Goal: Information Seeking & Learning: Learn about a topic

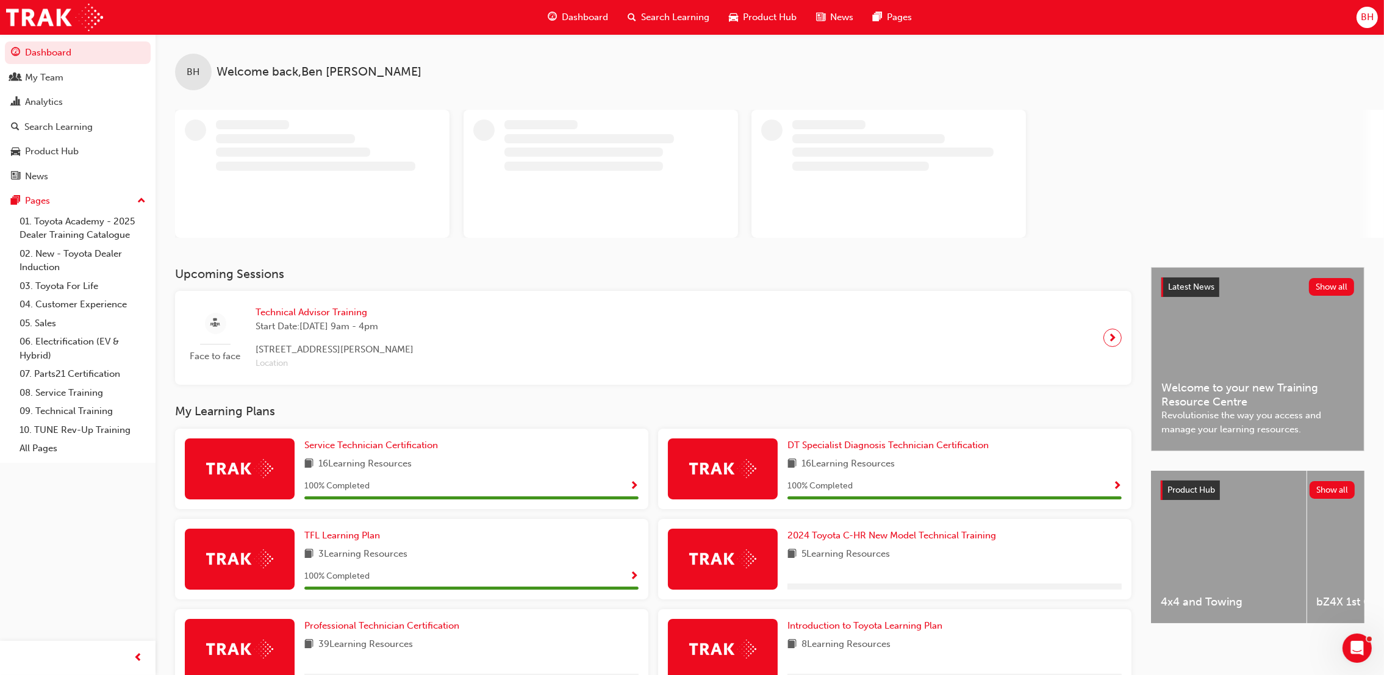
click at [1364, 22] on span "BH" at bounding box center [1367, 17] width 13 height 14
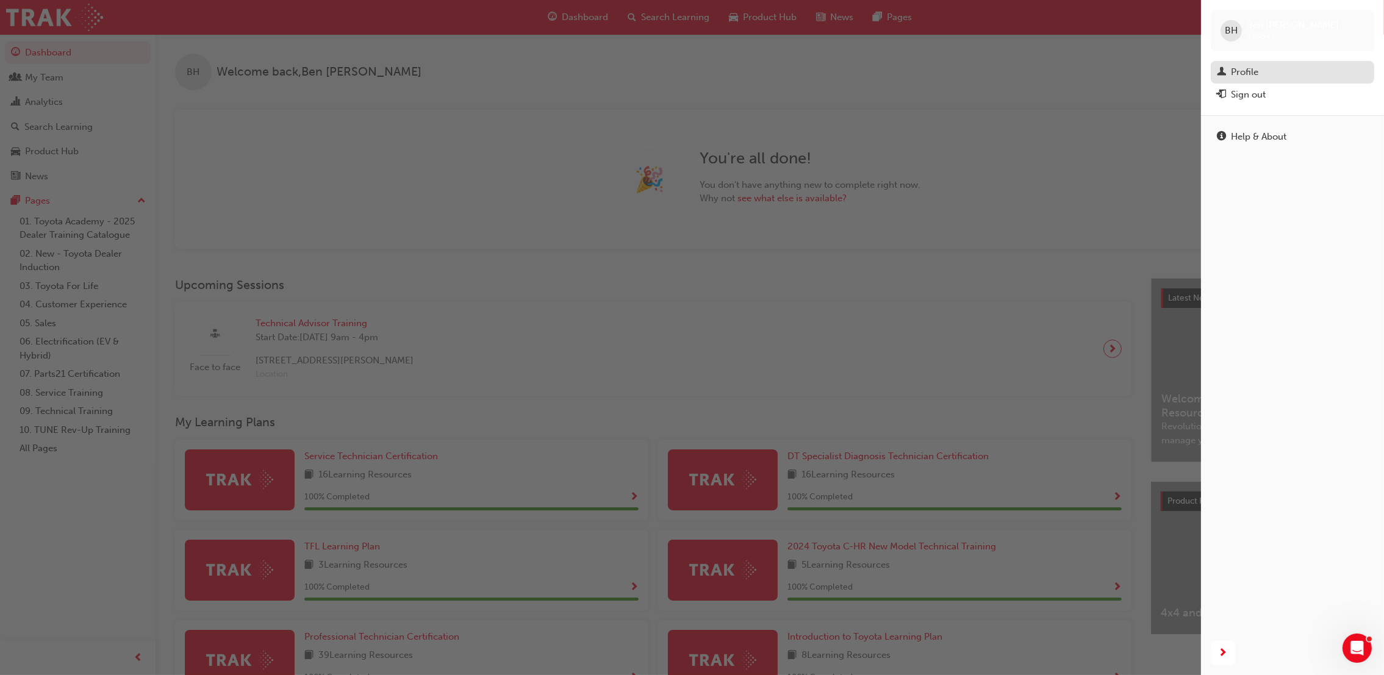
click at [1248, 69] on div "Profile" at bounding box center [1244, 72] width 27 height 14
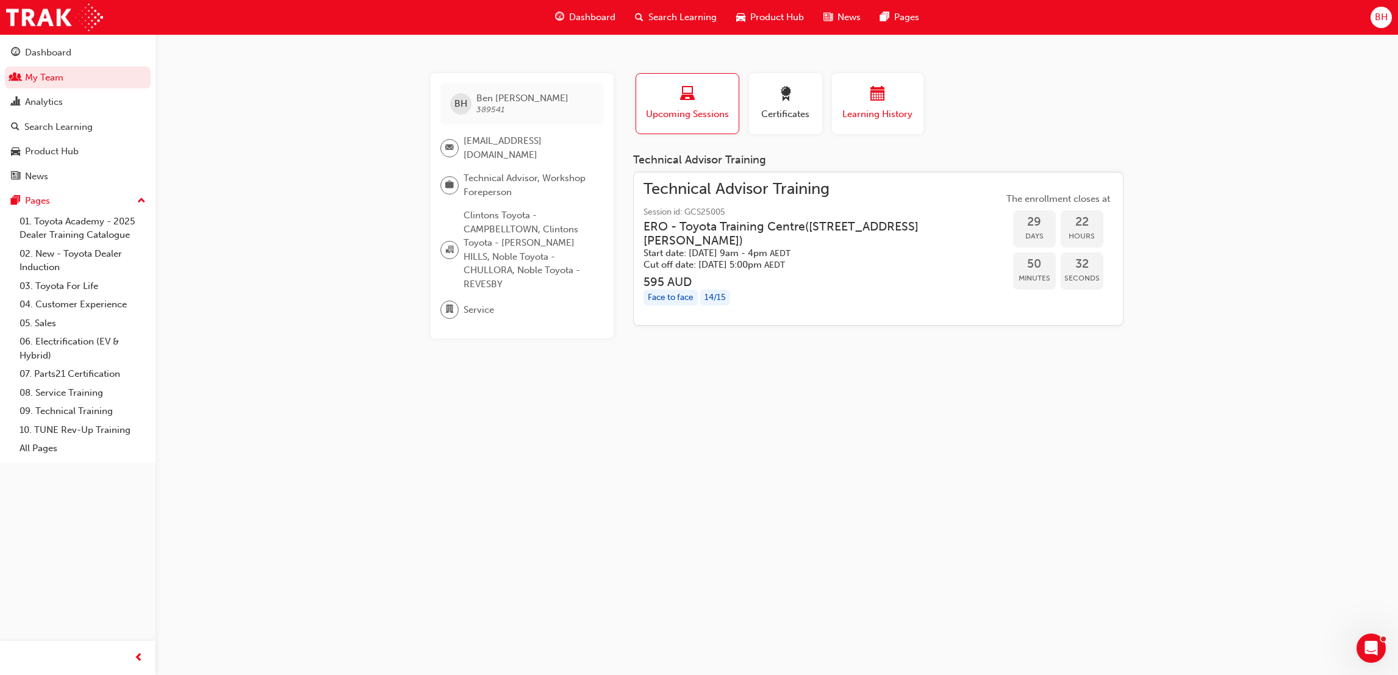
click at [872, 123] on button "Learning History" at bounding box center [877, 103] width 91 height 61
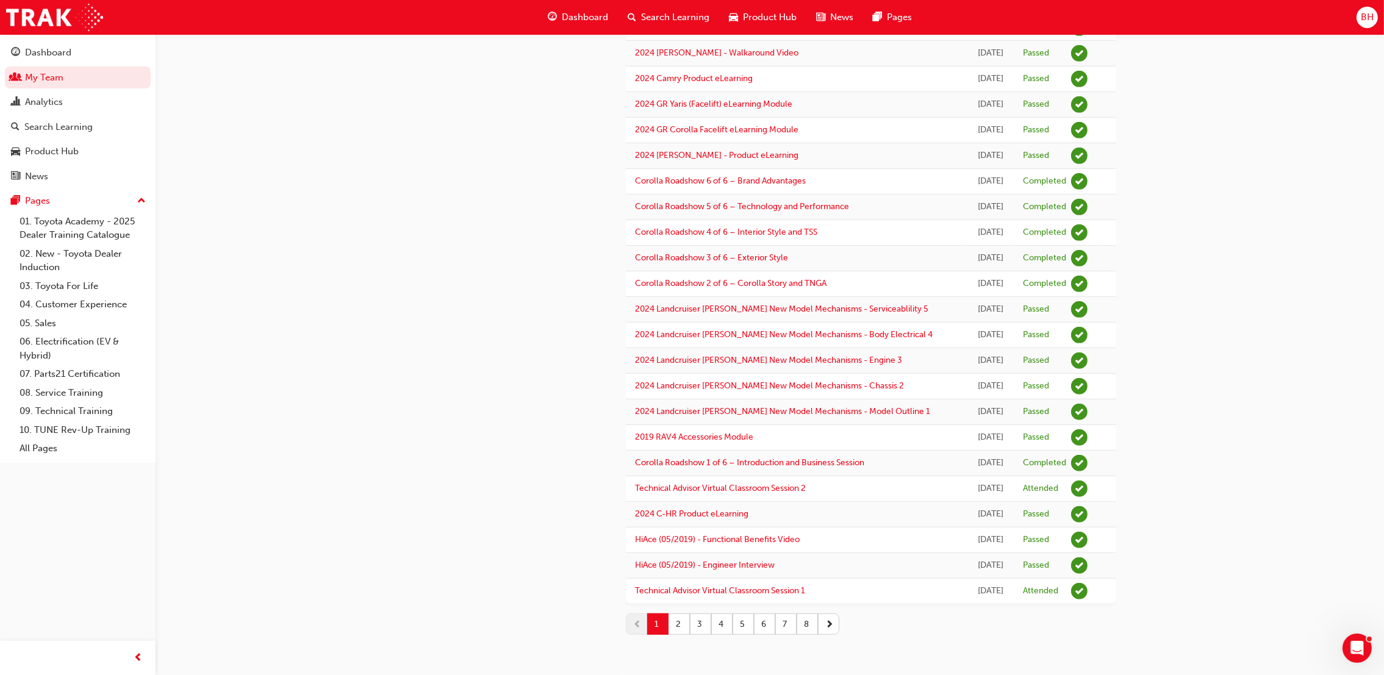
scroll to position [1000, 0]
click at [673, 635] on button "2" at bounding box center [678, 624] width 21 height 21
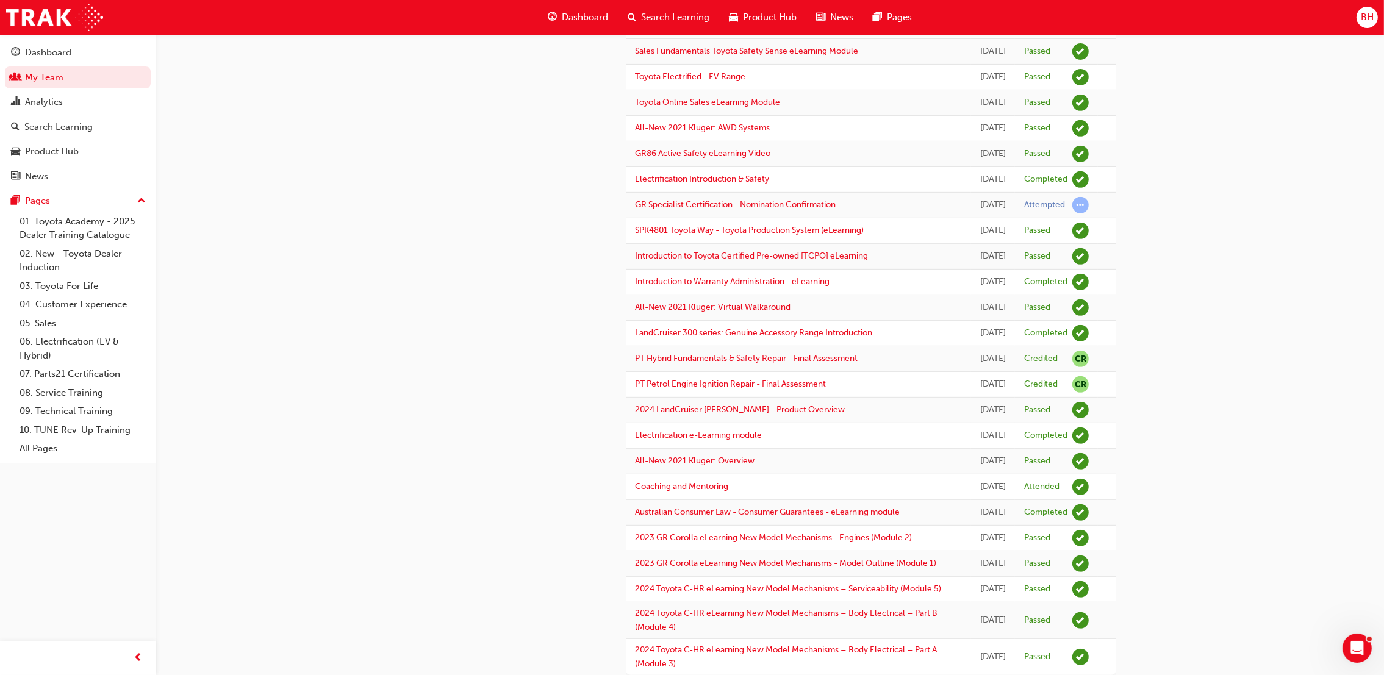
scroll to position [785, 0]
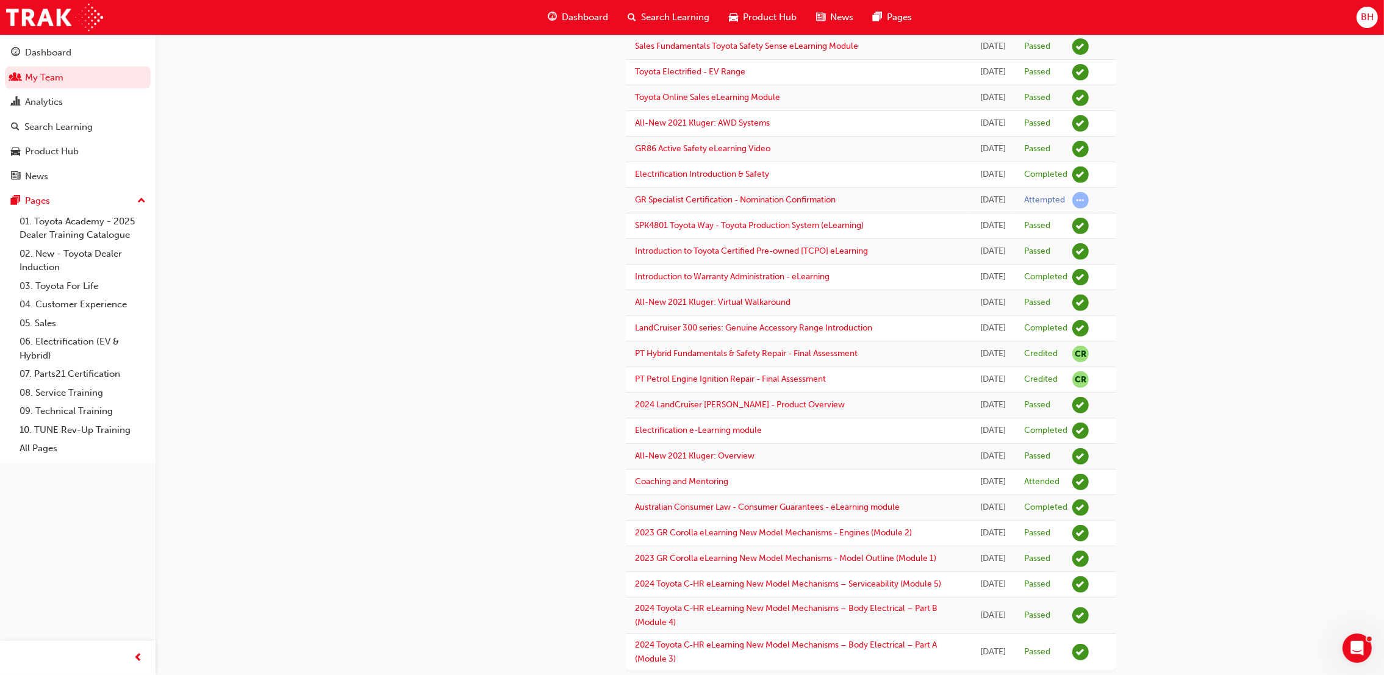
drag, startPoint x: 1370, startPoint y: 361, endPoint x: 1371, endPoint y: 388, distance: 27.5
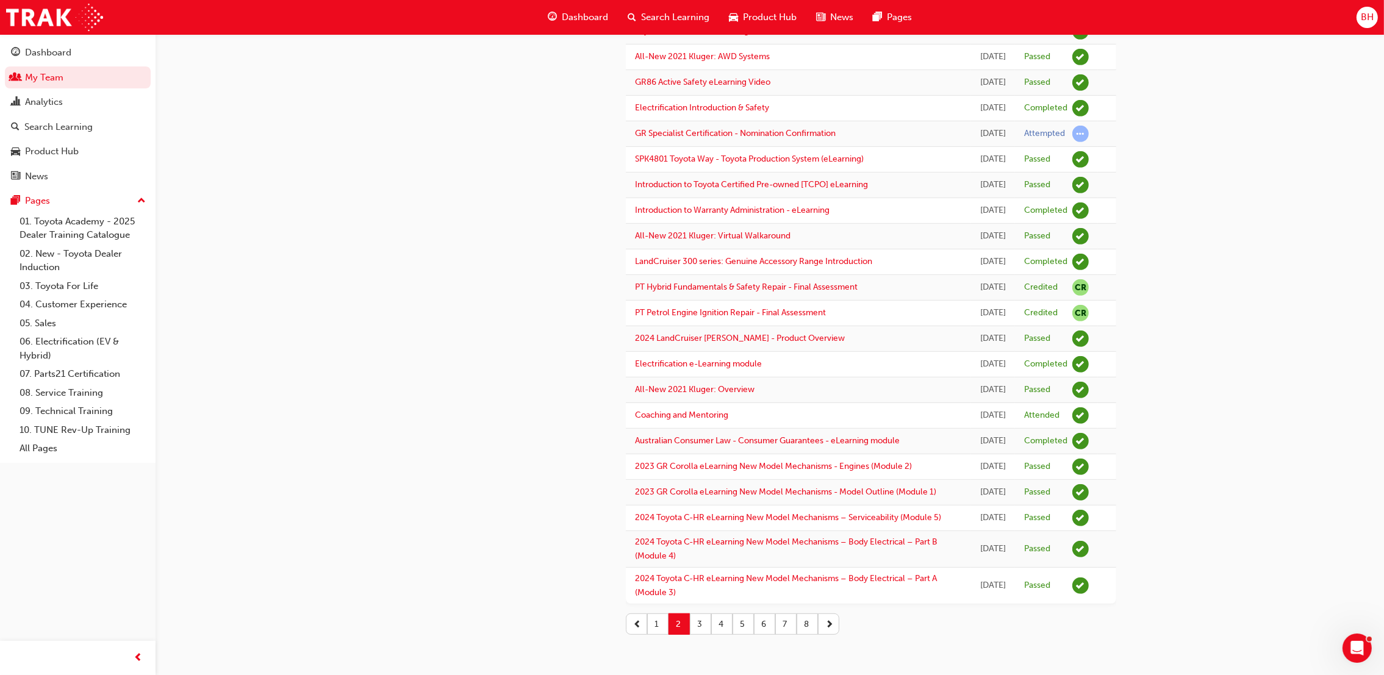
scroll to position [975, 0]
drag, startPoint x: 1383, startPoint y: 486, endPoint x: 1384, endPoint y: 497, distance: 11.0
click at [685, 420] on link "Coaching and Mentoring" at bounding box center [681, 415] width 93 height 10
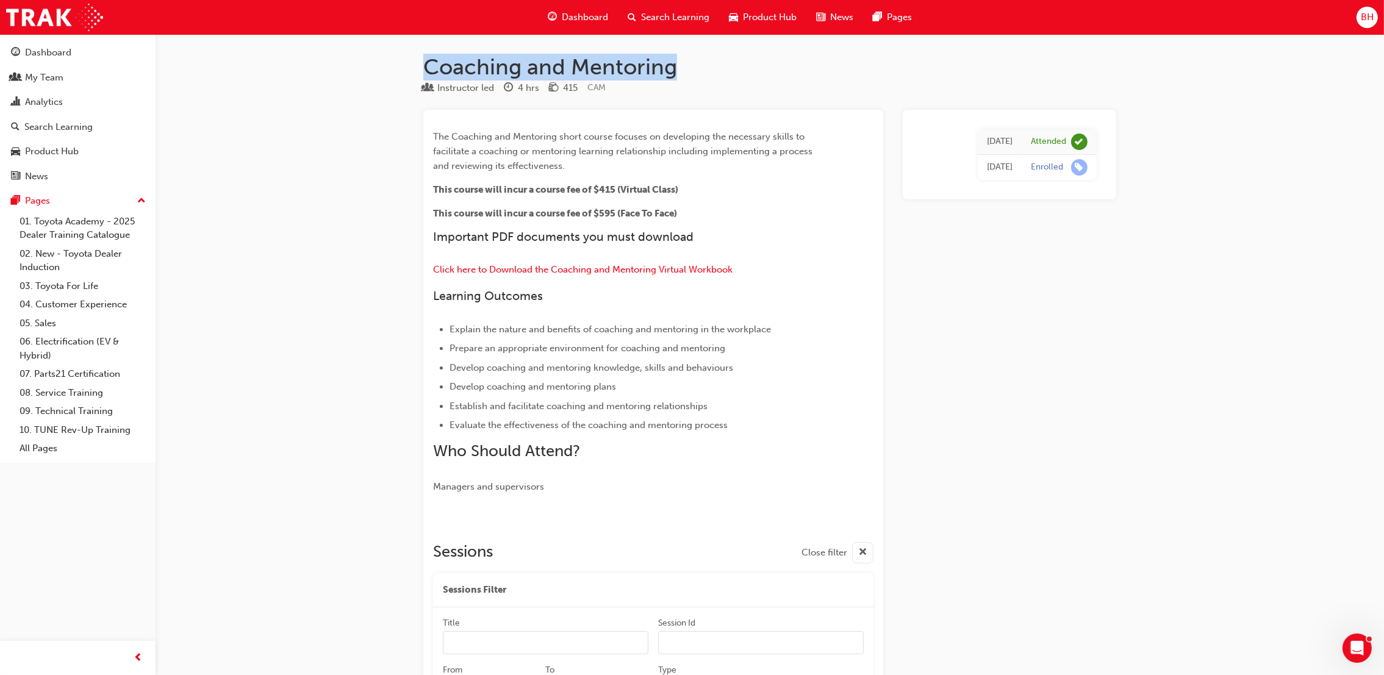
drag, startPoint x: 675, startPoint y: 62, endPoint x: 429, endPoint y: 68, distance: 246.5
click at [429, 68] on h1 "Coaching and Mentoring" at bounding box center [769, 67] width 693 height 27
copy h1 "Coaching and Mentoring"
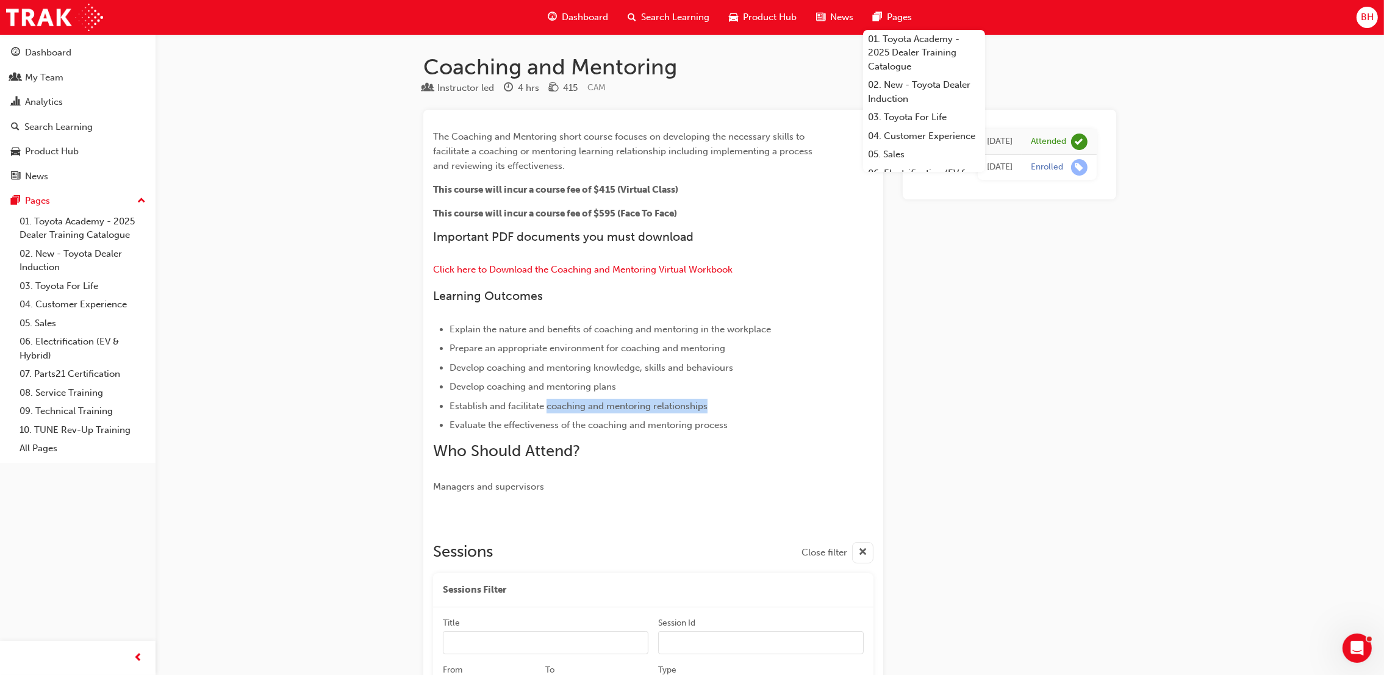
drag, startPoint x: 545, startPoint y: 403, endPoint x: 718, endPoint y: 409, distance: 173.9
click at [718, 409] on li "Establish and facilitate coaching and mentoring relationships" at bounding box center [639, 406] width 380 height 15
drag, startPoint x: 718, startPoint y: 409, endPoint x: 592, endPoint y: 404, distance: 126.4
copy span "coaching and mentoring relationships"
click at [1135, 156] on div "Coaching and Mentoring Instructor led 4 hrs 415 CAM The Coaching and Mentoring …" at bounding box center [770, 512] width 732 height 916
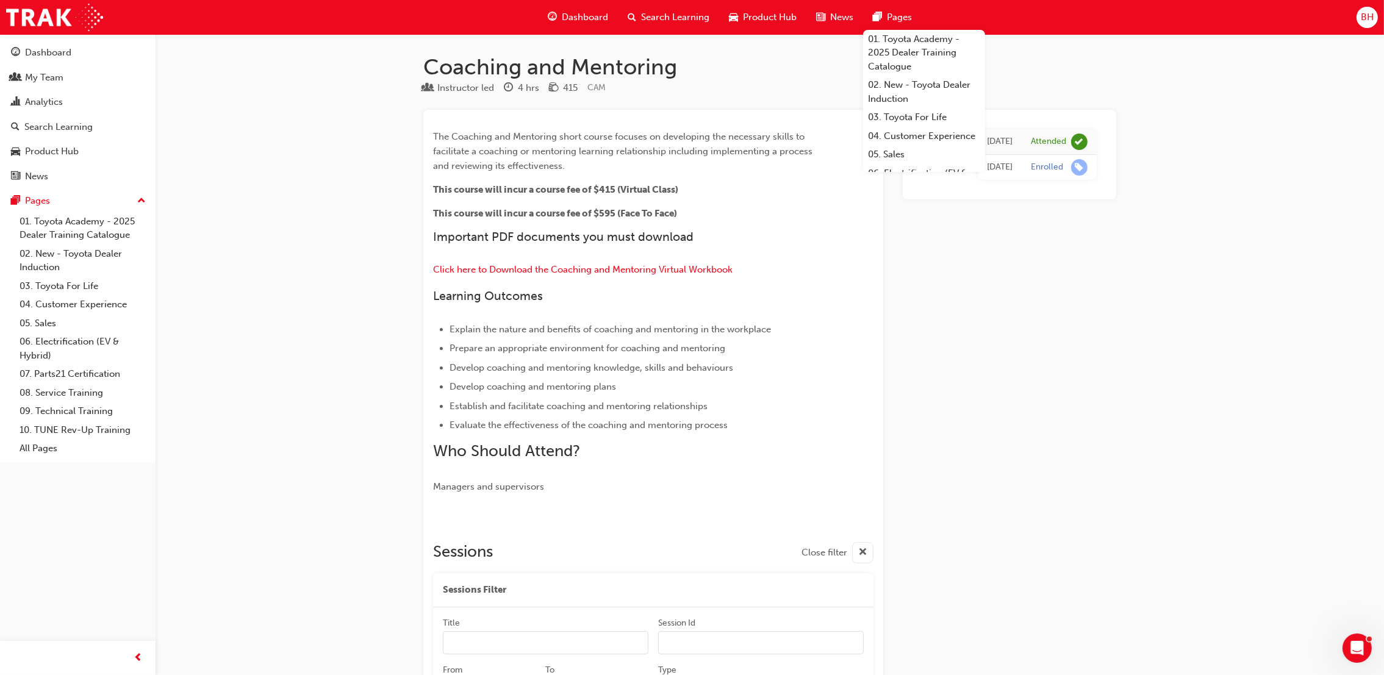
click at [1114, 61] on h1 "Coaching and Mentoring" at bounding box center [769, 67] width 693 height 27
click at [732, 81] on div "Instructor led 4 hrs 415 CAM" at bounding box center [769, 91] width 693 height 20
